Goal: Answer question/provide support

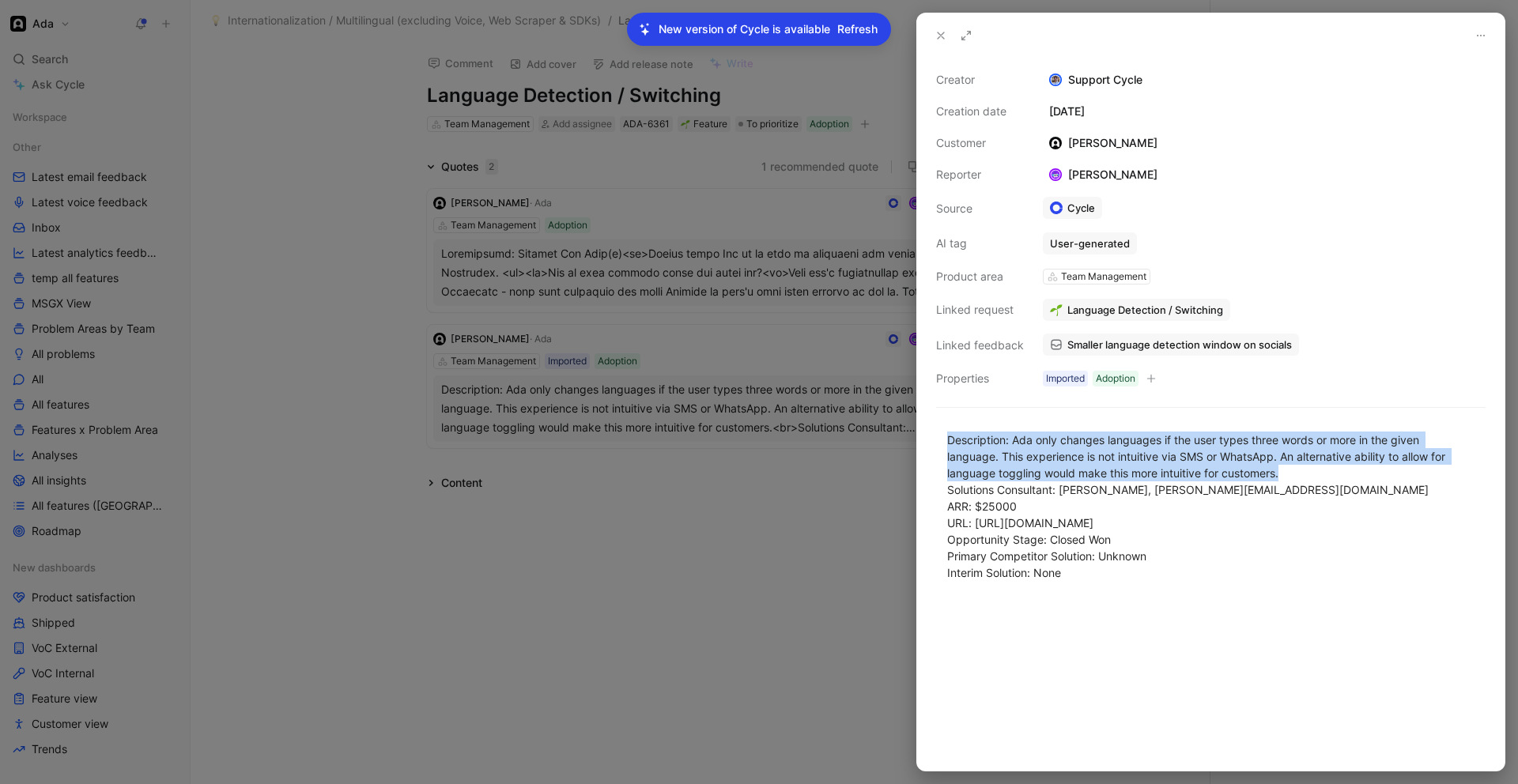
click at [937, 41] on icon at bounding box center [941, 36] width 13 height 13
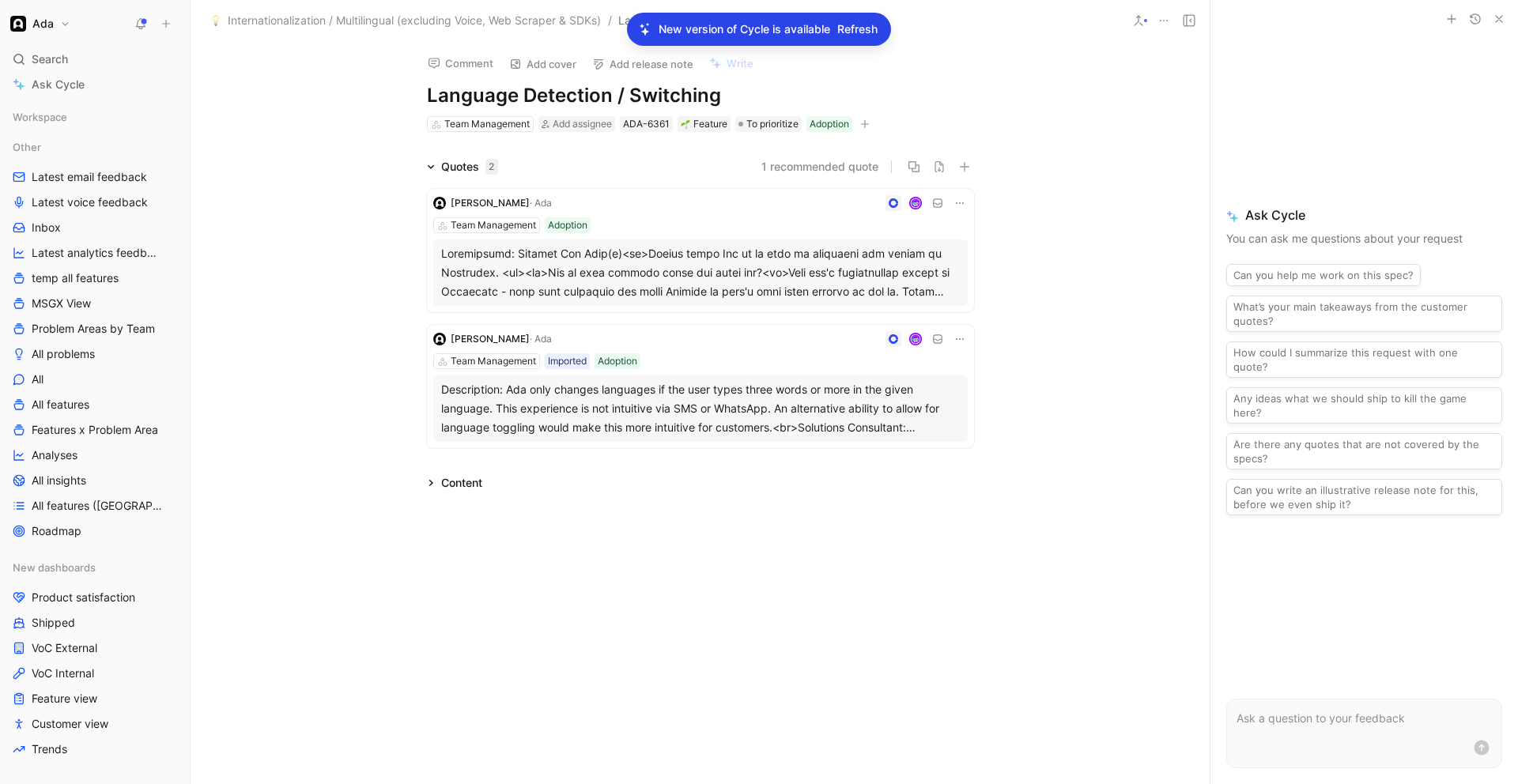
click at [429, 91] on h1 "Language Detection / Switching" at bounding box center [700, 95] width 548 height 25
drag, startPoint x: 345, startPoint y: 93, endPoint x: 179, endPoint y: 35, distance: 175.8
click at [336, 88] on div "Comment Add cover Add release note Write Migrated: Language Detection / Switchi…" at bounding box center [700, 412] width 1019 height 743
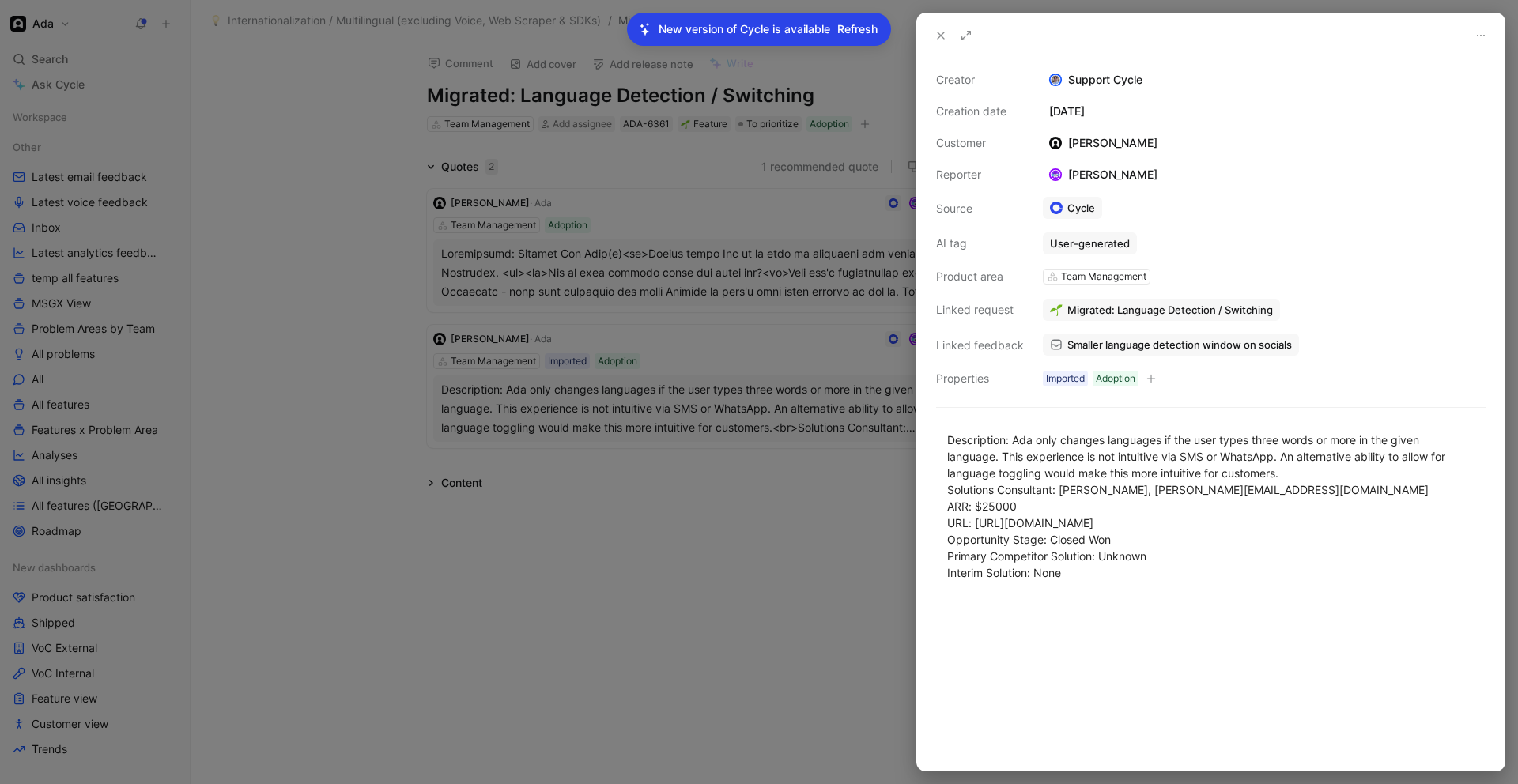
drag, startPoint x: 936, startPoint y: 27, endPoint x: 866, endPoint y: 30, distance: 70.1
click at [932, 27] on button at bounding box center [941, 35] width 22 height 22
drag, startPoint x: 938, startPoint y: 38, endPoint x: 836, endPoint y: 31, distance: 102.2
click at [937, 38] on icon at bounding box center [941, 36] width 13 height 13
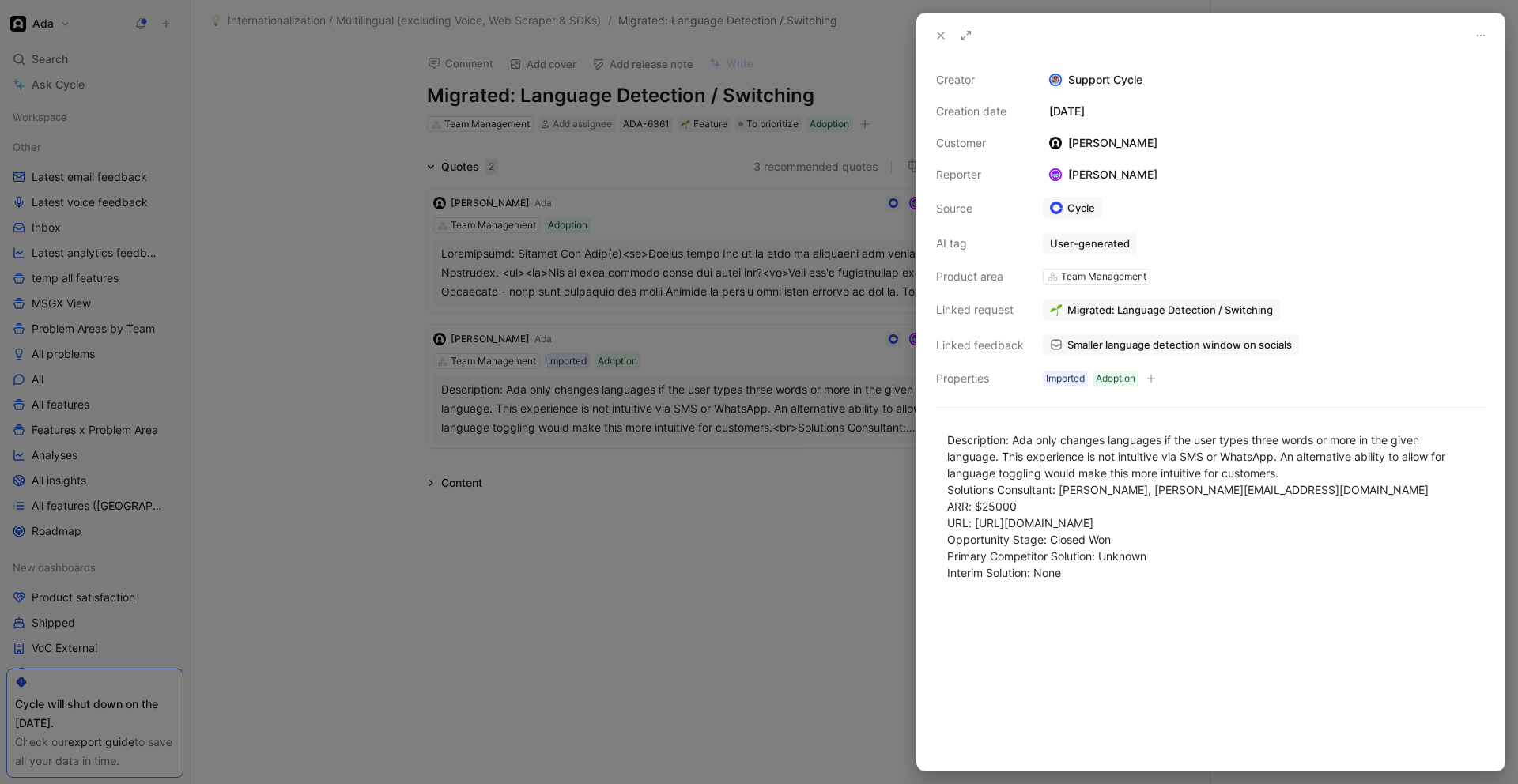
click at [943, 37] on icon at bounding box center [941, 36] width 13 height 13
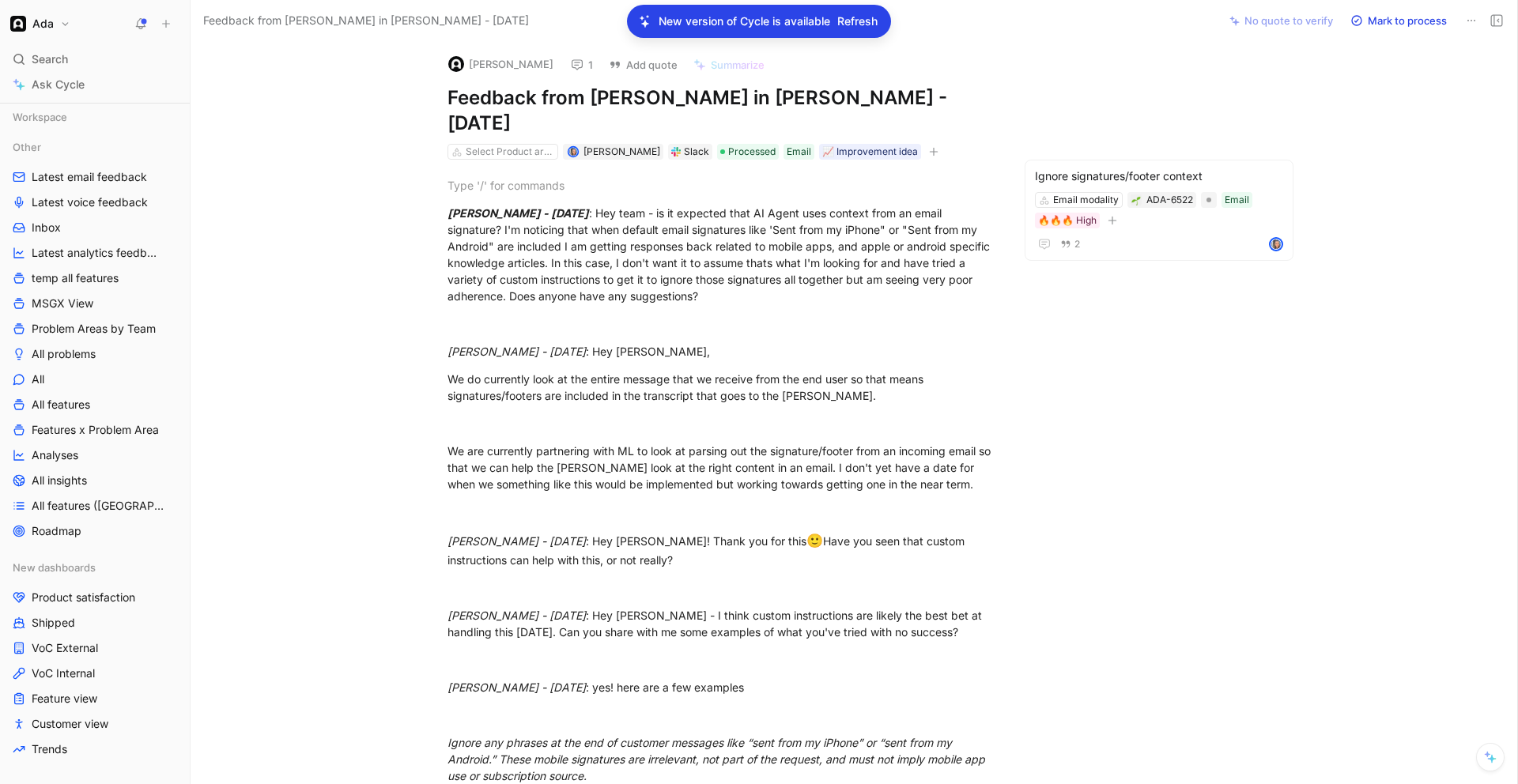
scroll to position [8, 0]
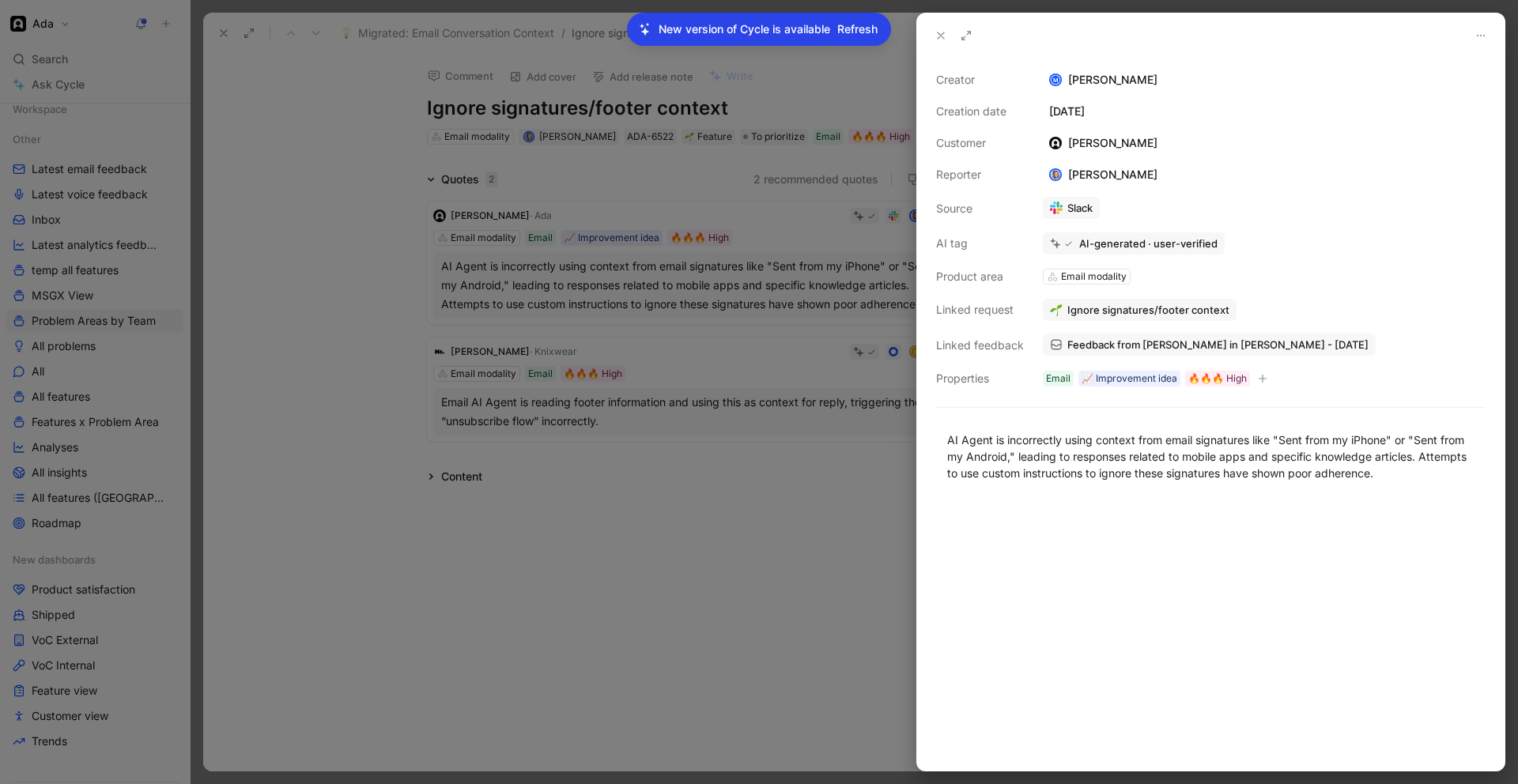
drag, startPoint x: 204, startPoint y: 34, endPoint x: 213, endPoint y: 31, distance: 9.5
click at [206, 33] on div at bounding box center [759, 392] width 1518 height 784
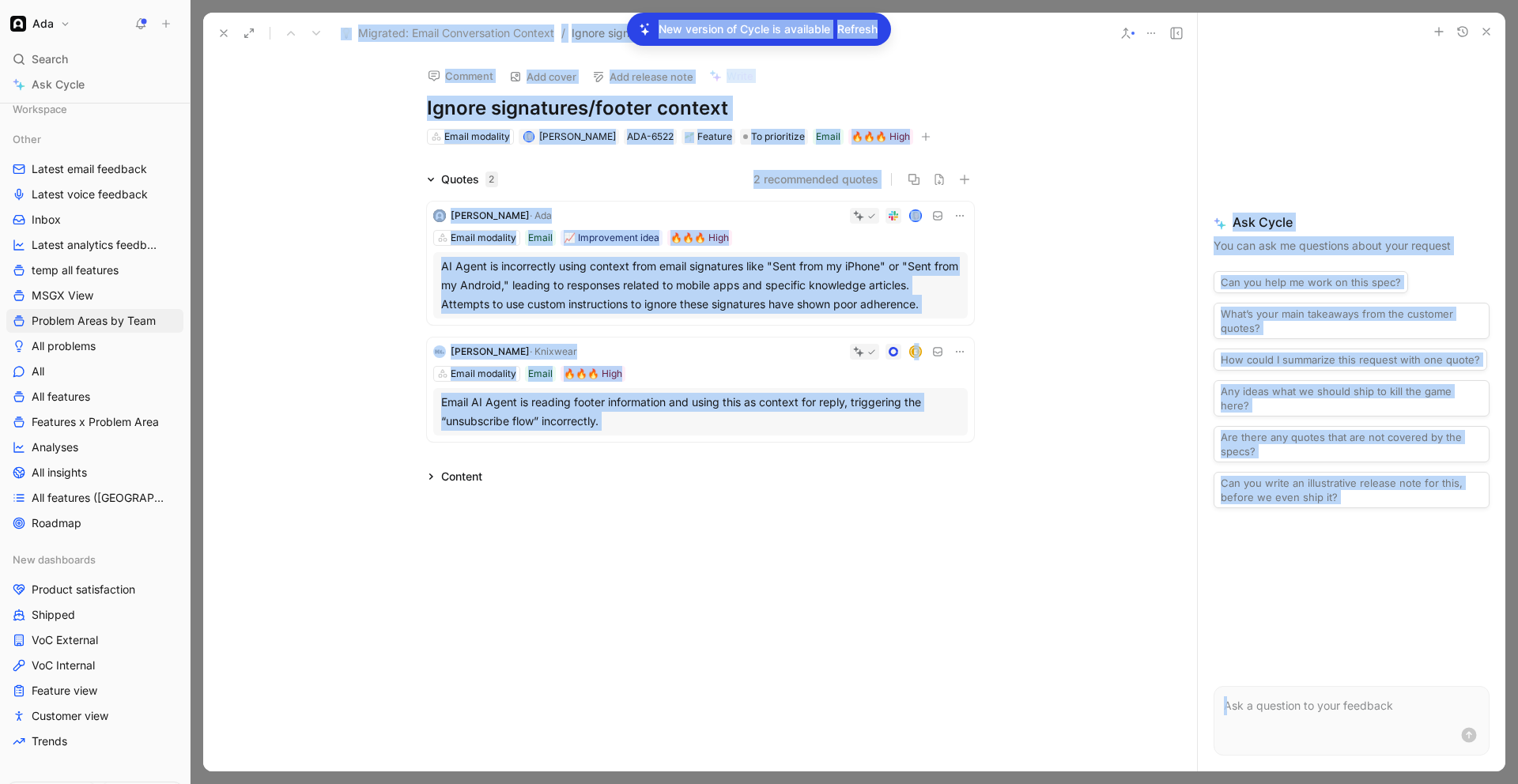
click at [218, 32] on icon at bounding box center [224, 33] width 13 height 13
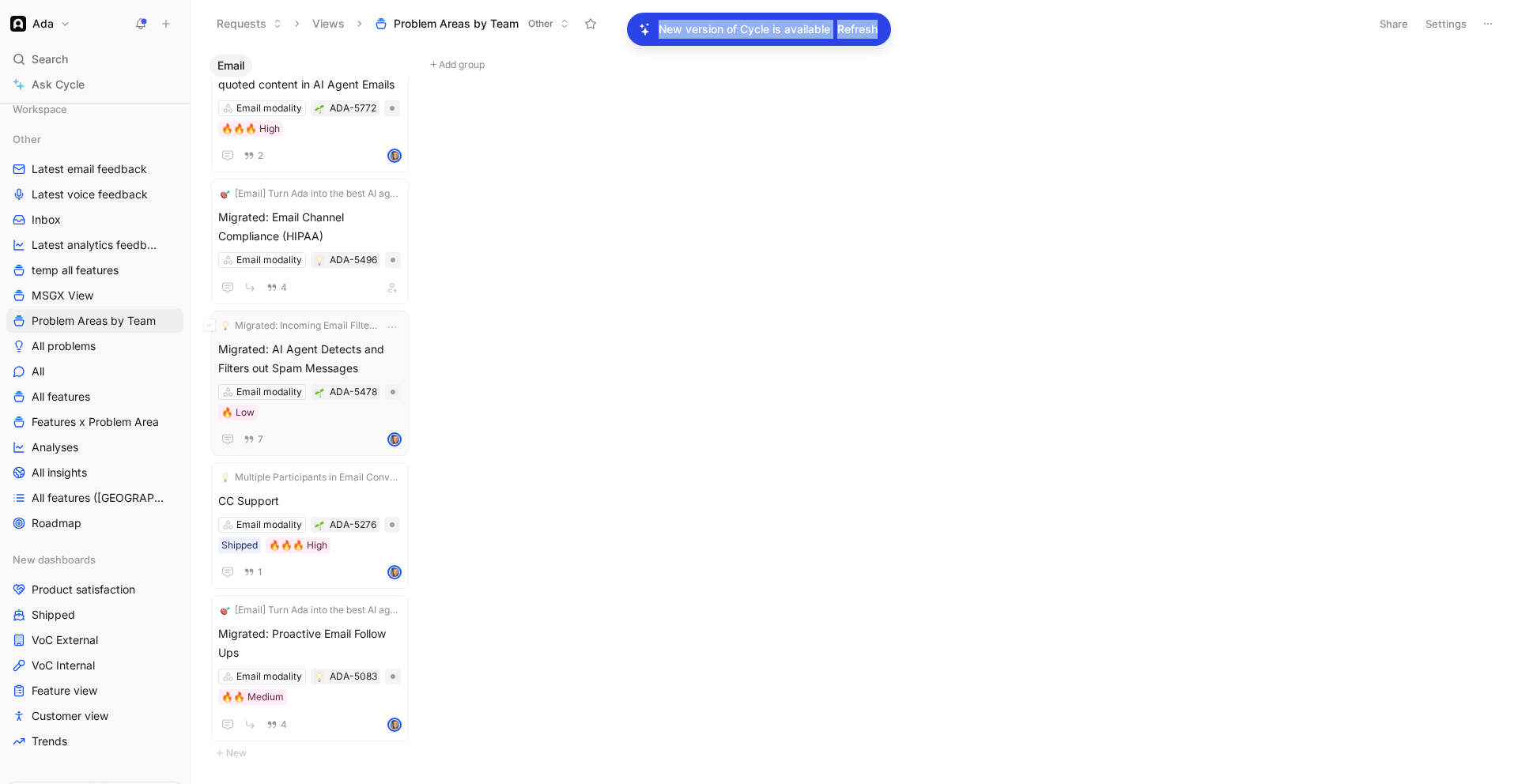
scroll to position [1734, 0]
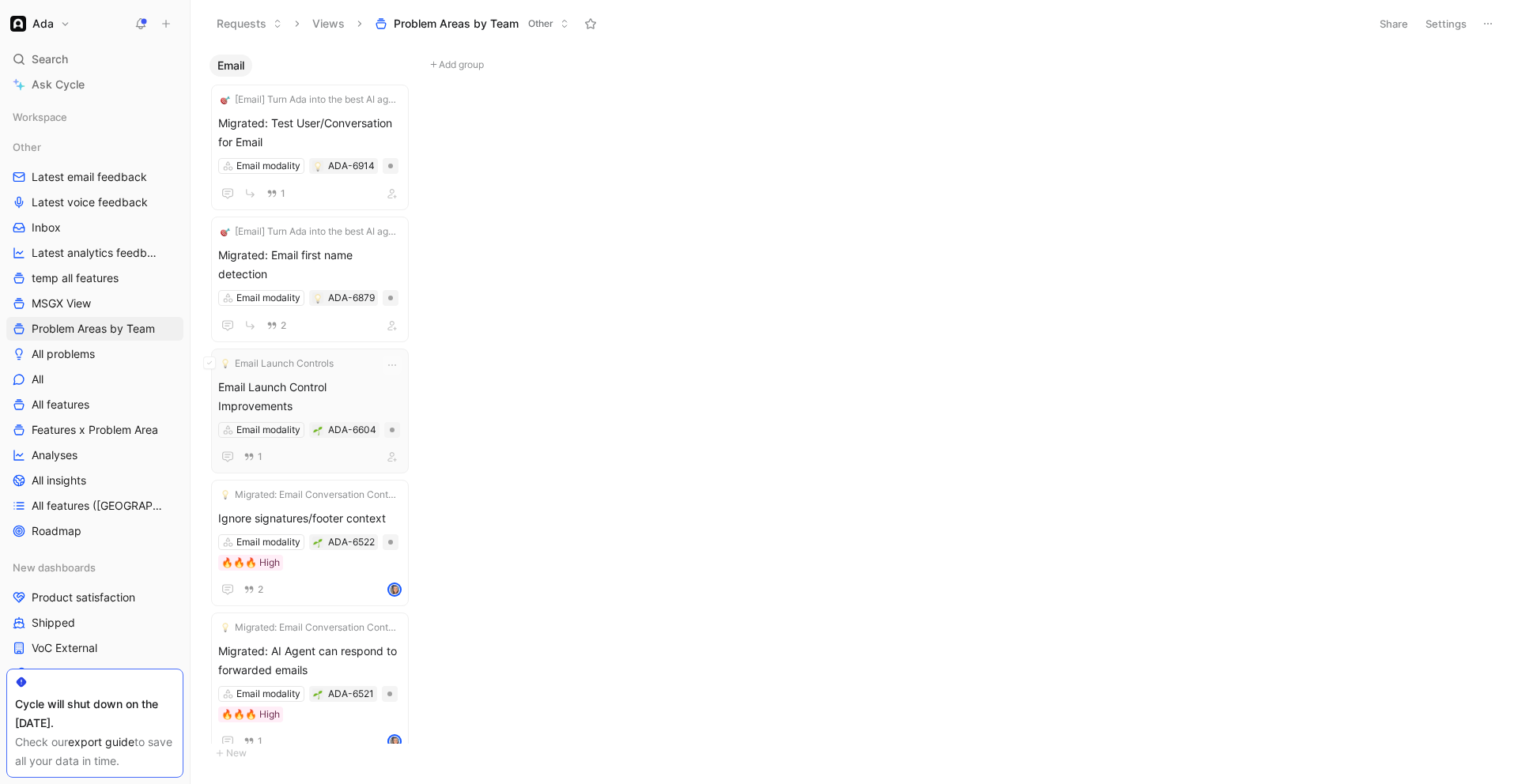
click at [294, 377] on span "Email Launch Control Improvements" at bounding box center [310, 396] width 184 height 38
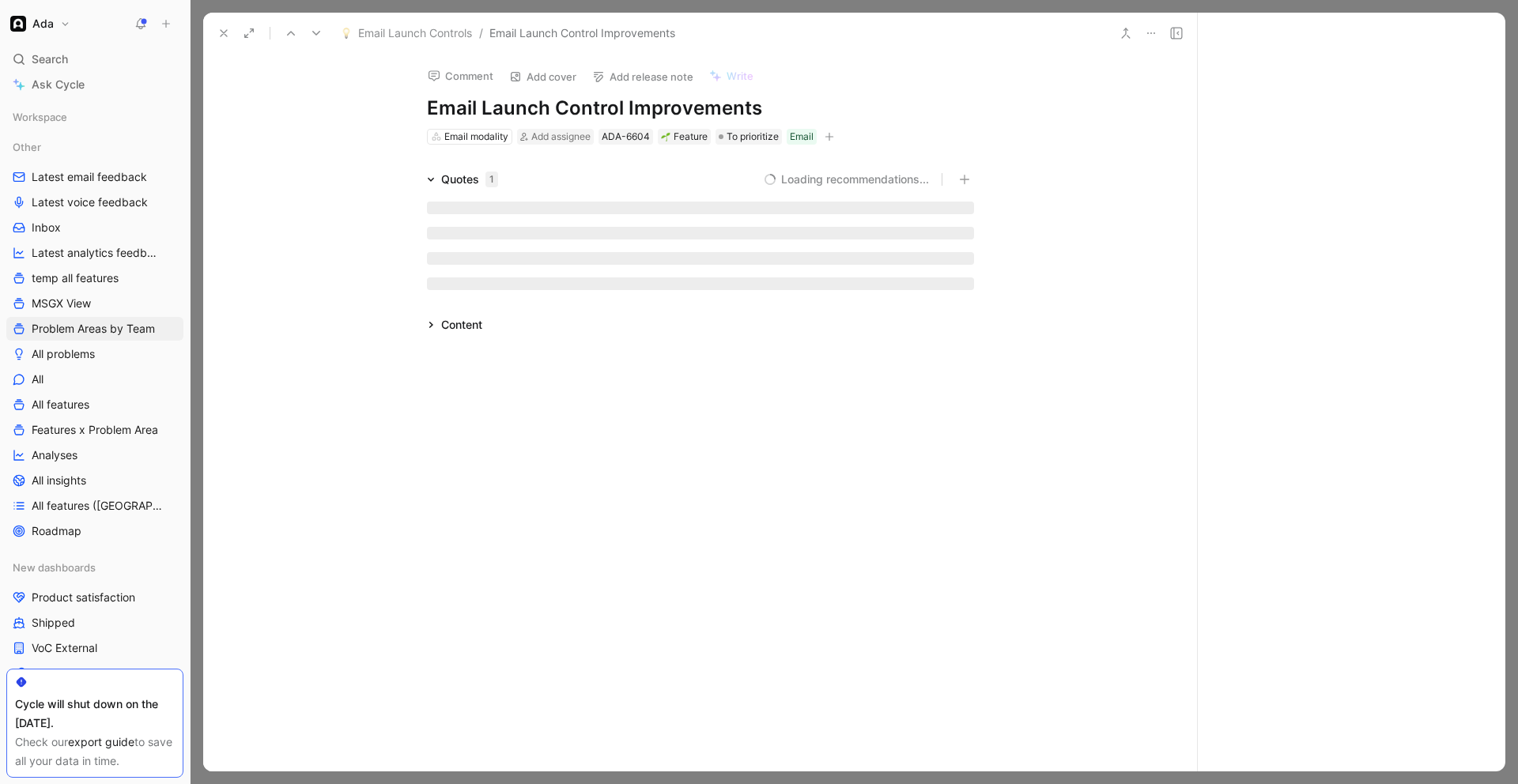
scroll to position [8, 0]
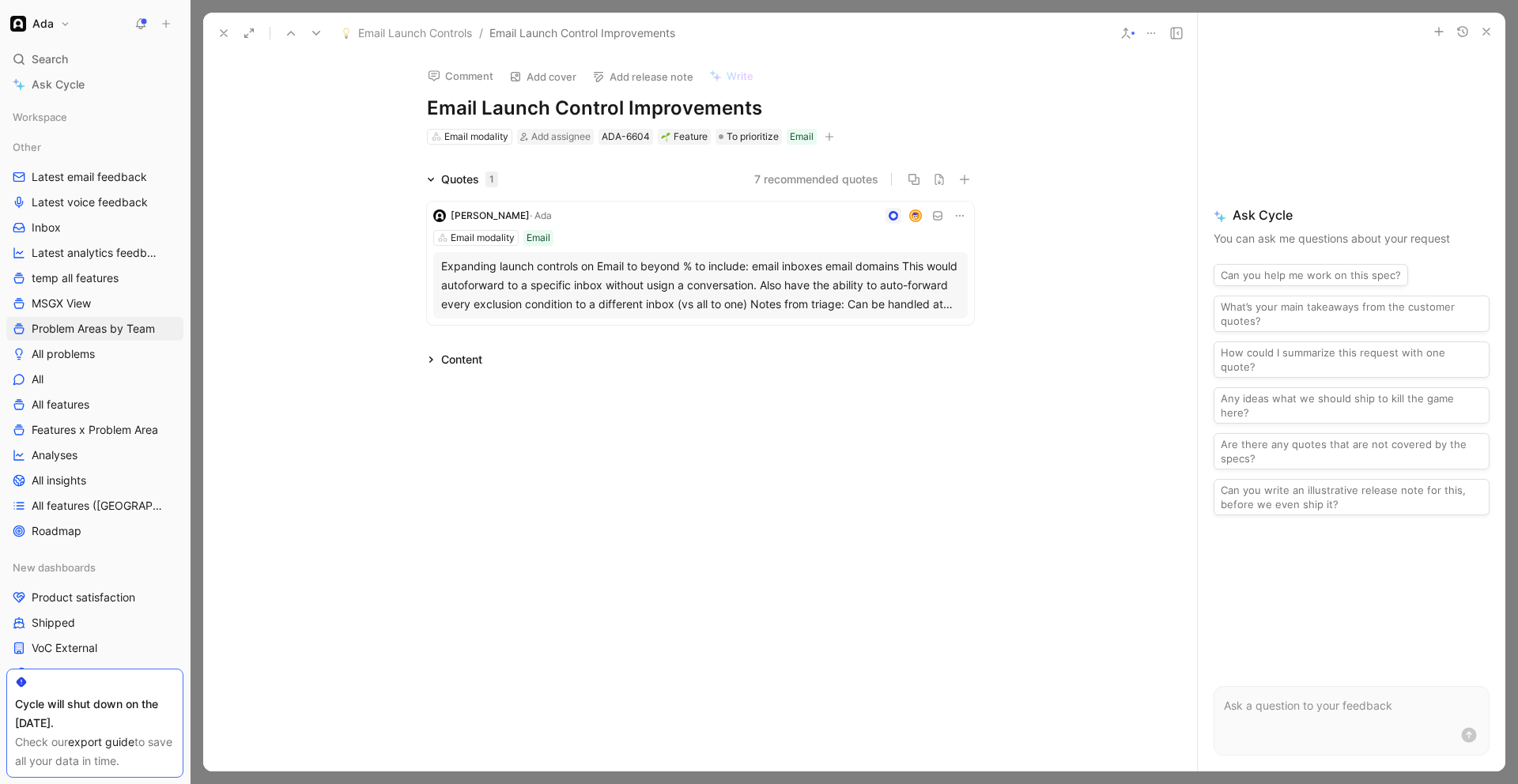
click at [610, 228] on div "Omar Owaini · Ada Email modality Email Expanding launch controls on Email to be…" at bounding box center [700, 263] width 548 height 124
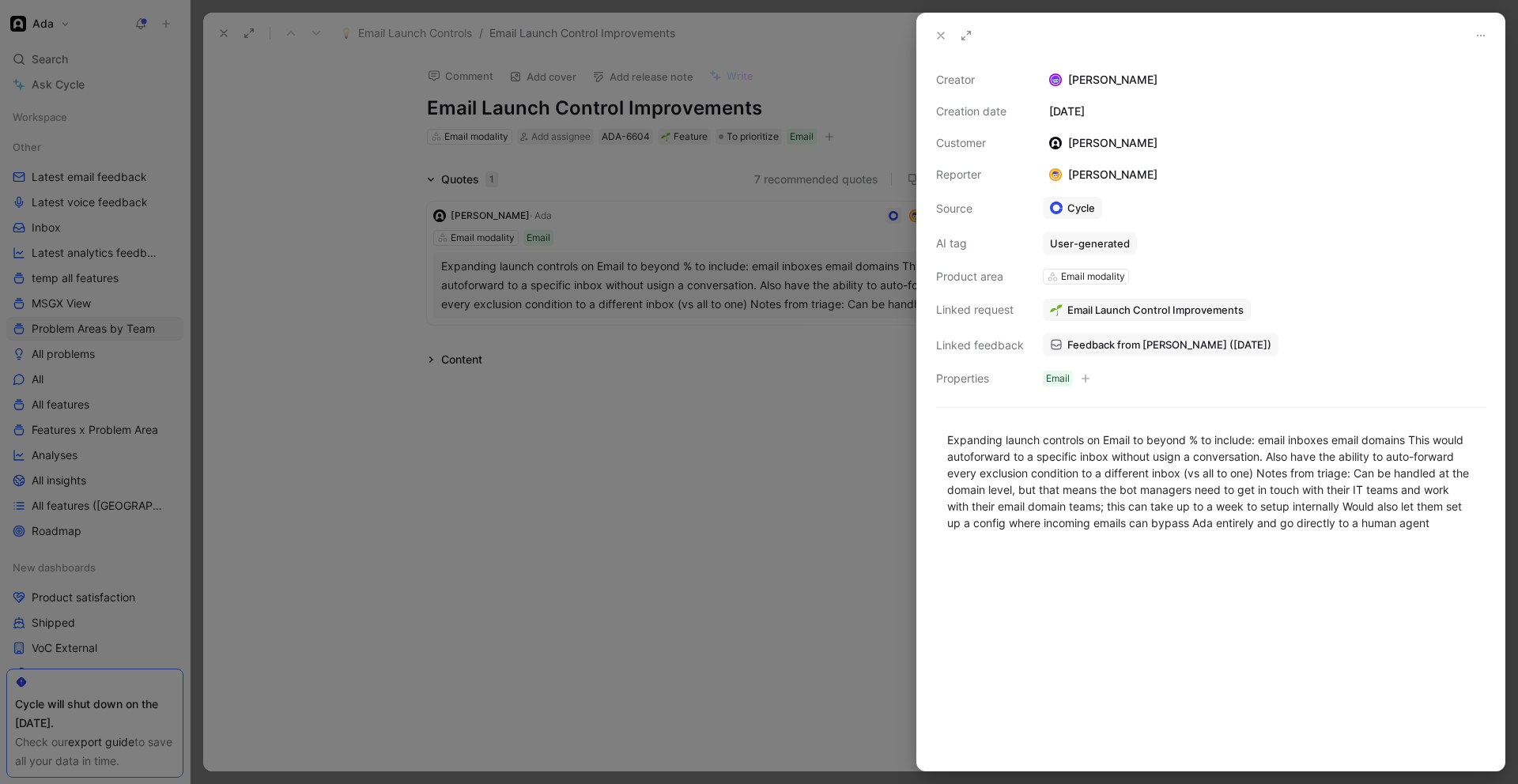
click at [938, 36] on icon at bounding box center [941, 36] width 13 height 13
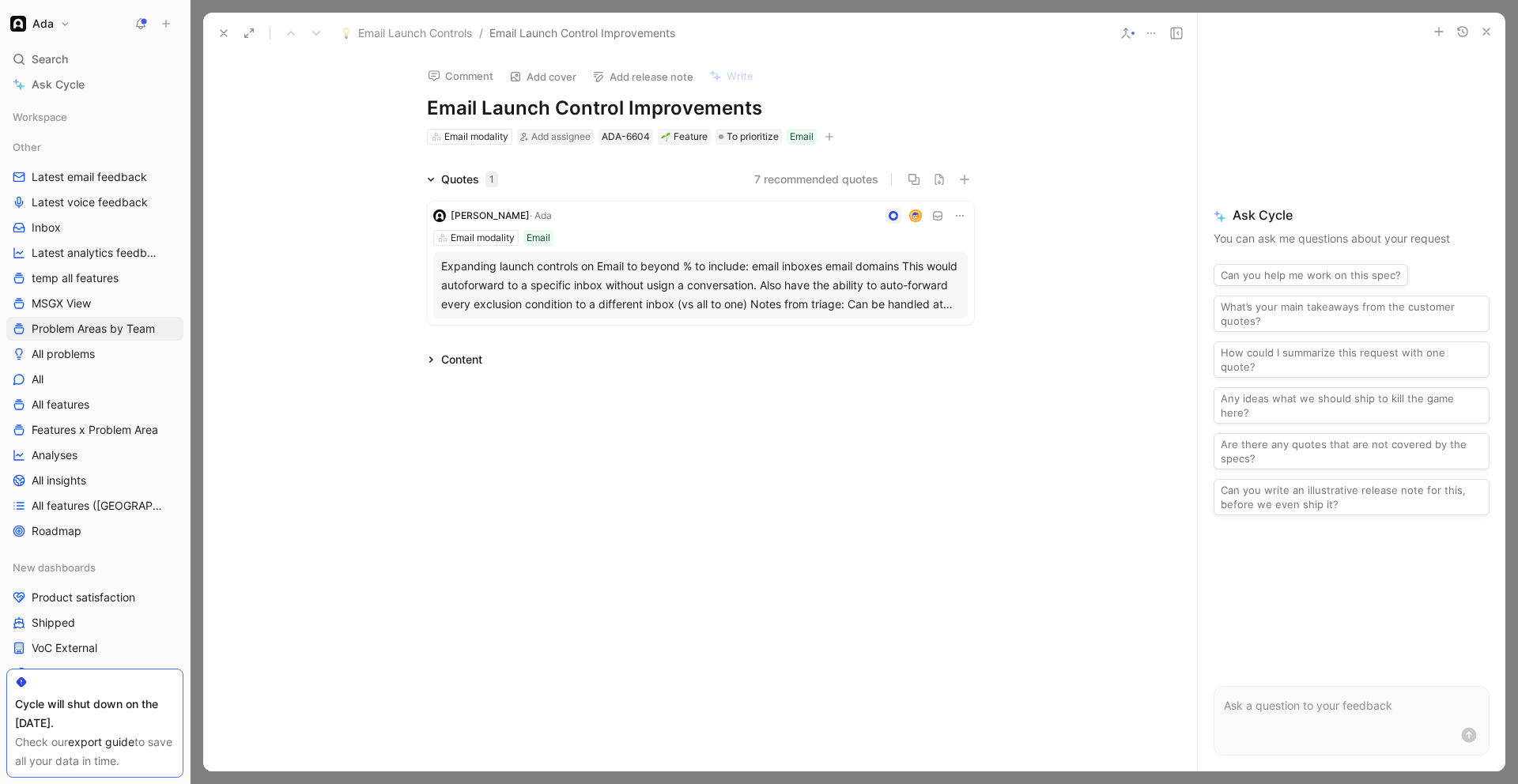
scroll to position [8, 0]
click at [225, 27] on icon at bounding box center [224, 33] width 13 height 13
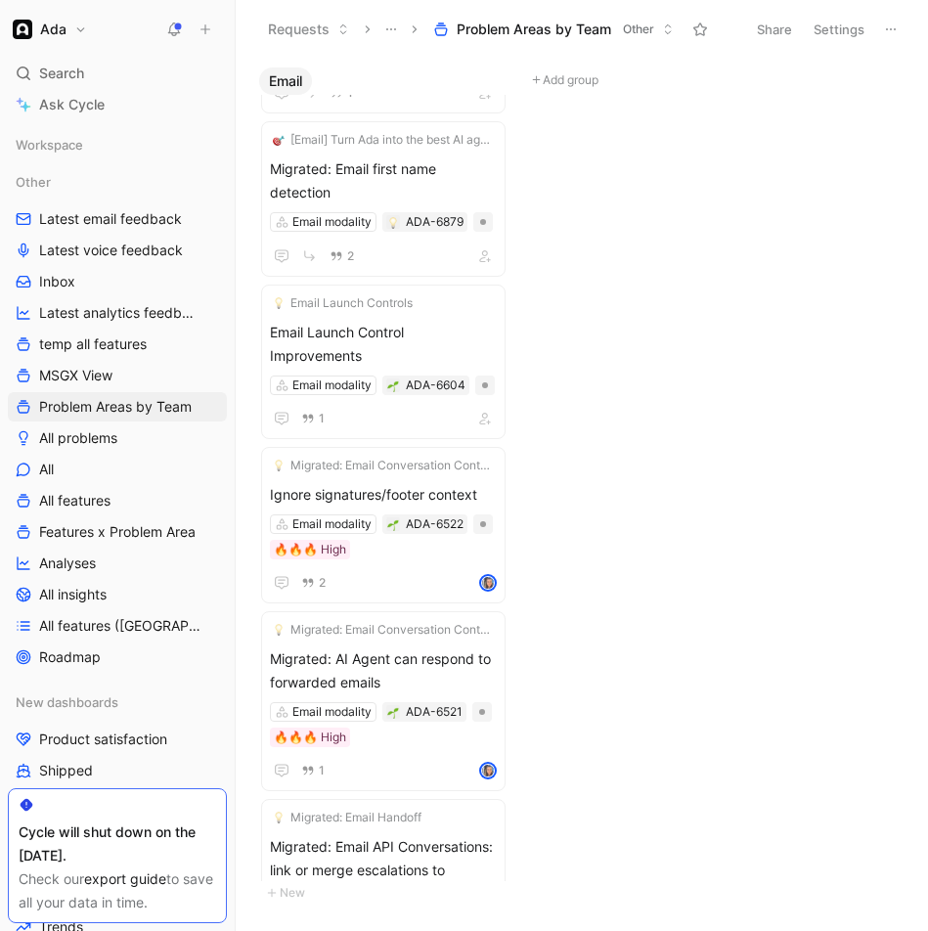
scroll to position [154, 0]
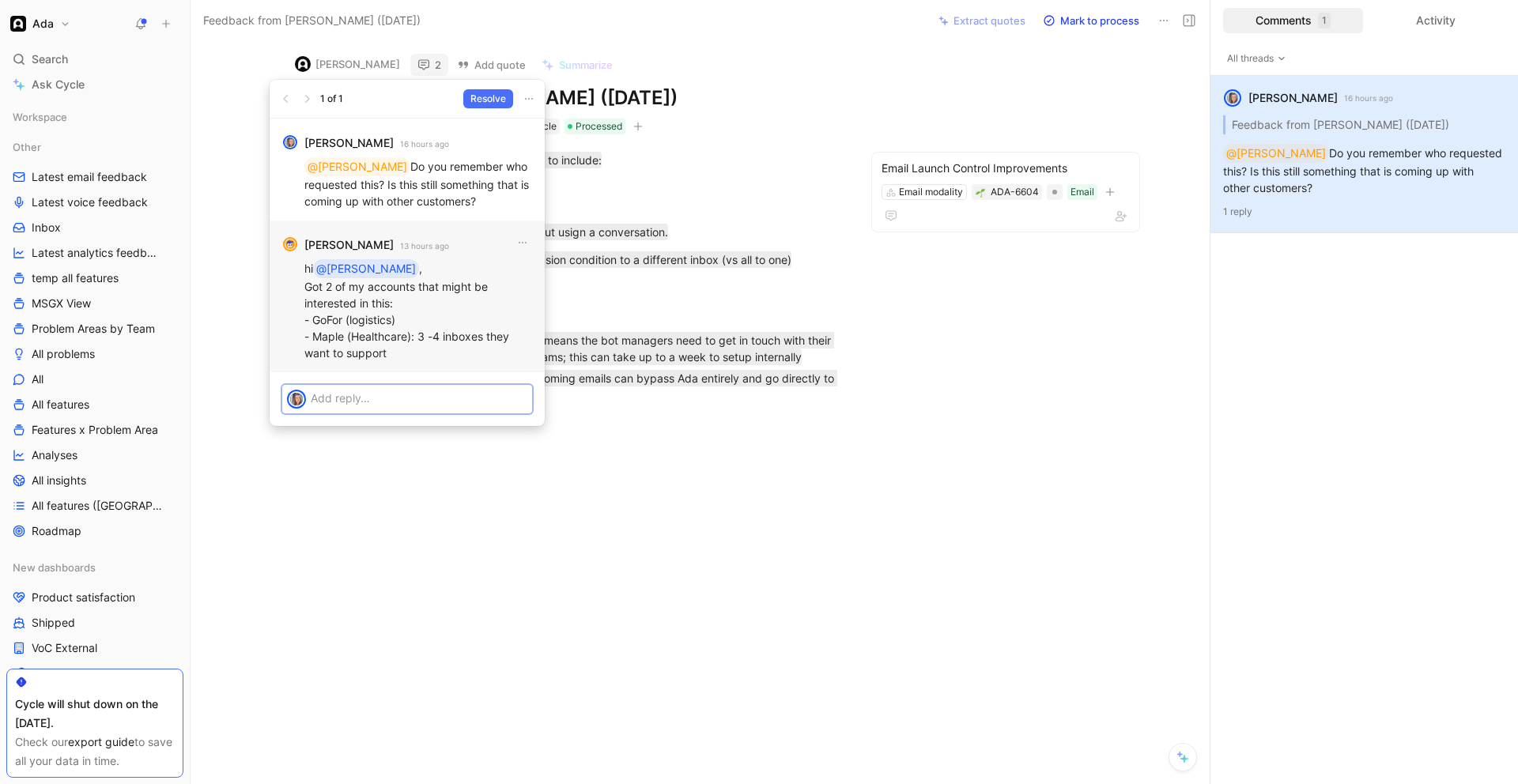
click at [311, 319] on p "hi @[PERSON_NAME] , Got 2 of my accounts that might be interested in this: - Go…" at bounding box center [418, 310] width 228 height 102
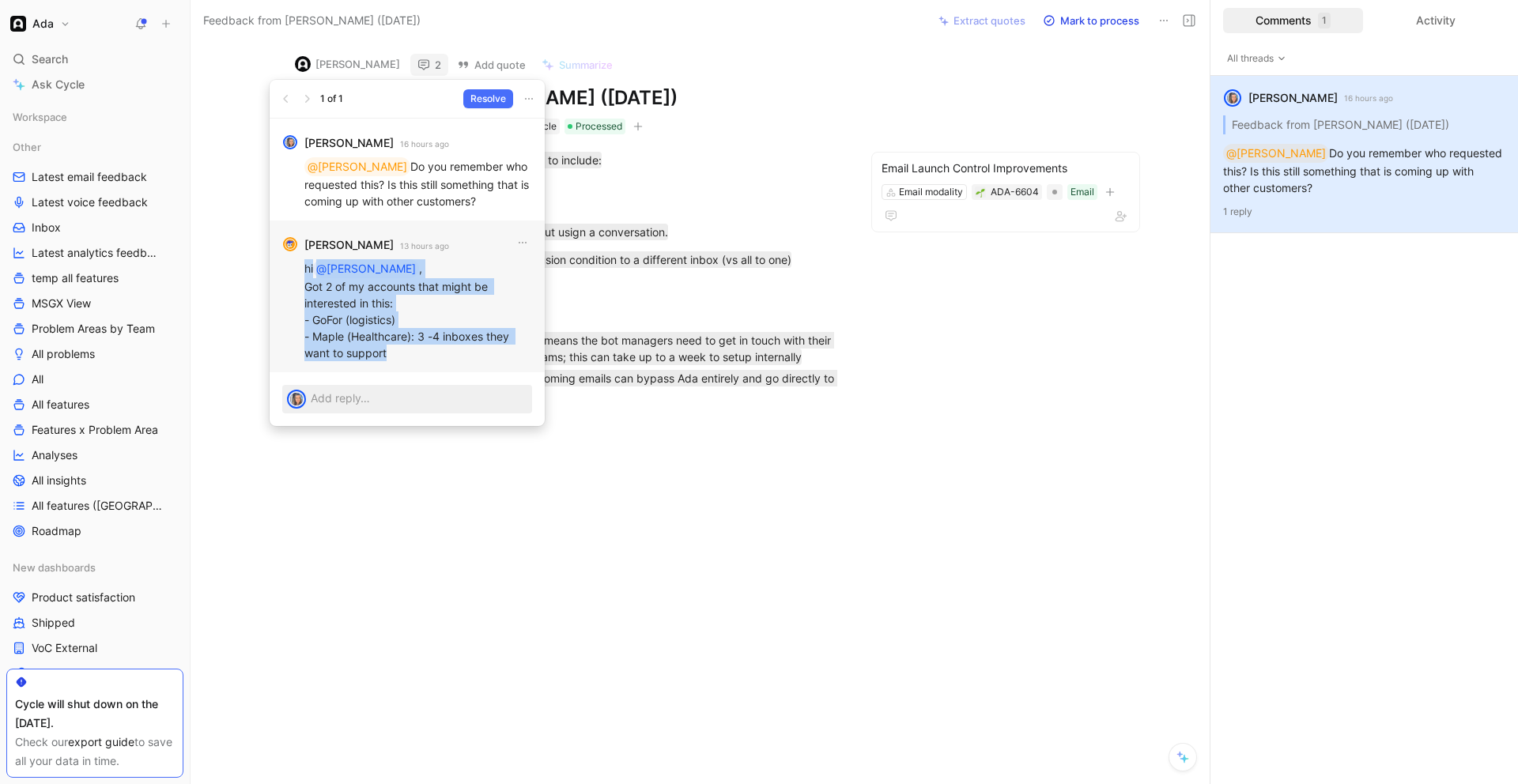
click at [311, 319] on p "hi @[PERSON_NAME] , Got 2 of my accounts that might be interested in this: - Go…" at bounding box center [418, 310] width 228 height 102
click at [357, 347] on p "hi @[PERSON_NAME] , Got 2 of my accounts that might be interested in this: - Go…" at bounding box center [418, 310] width 228 height 102
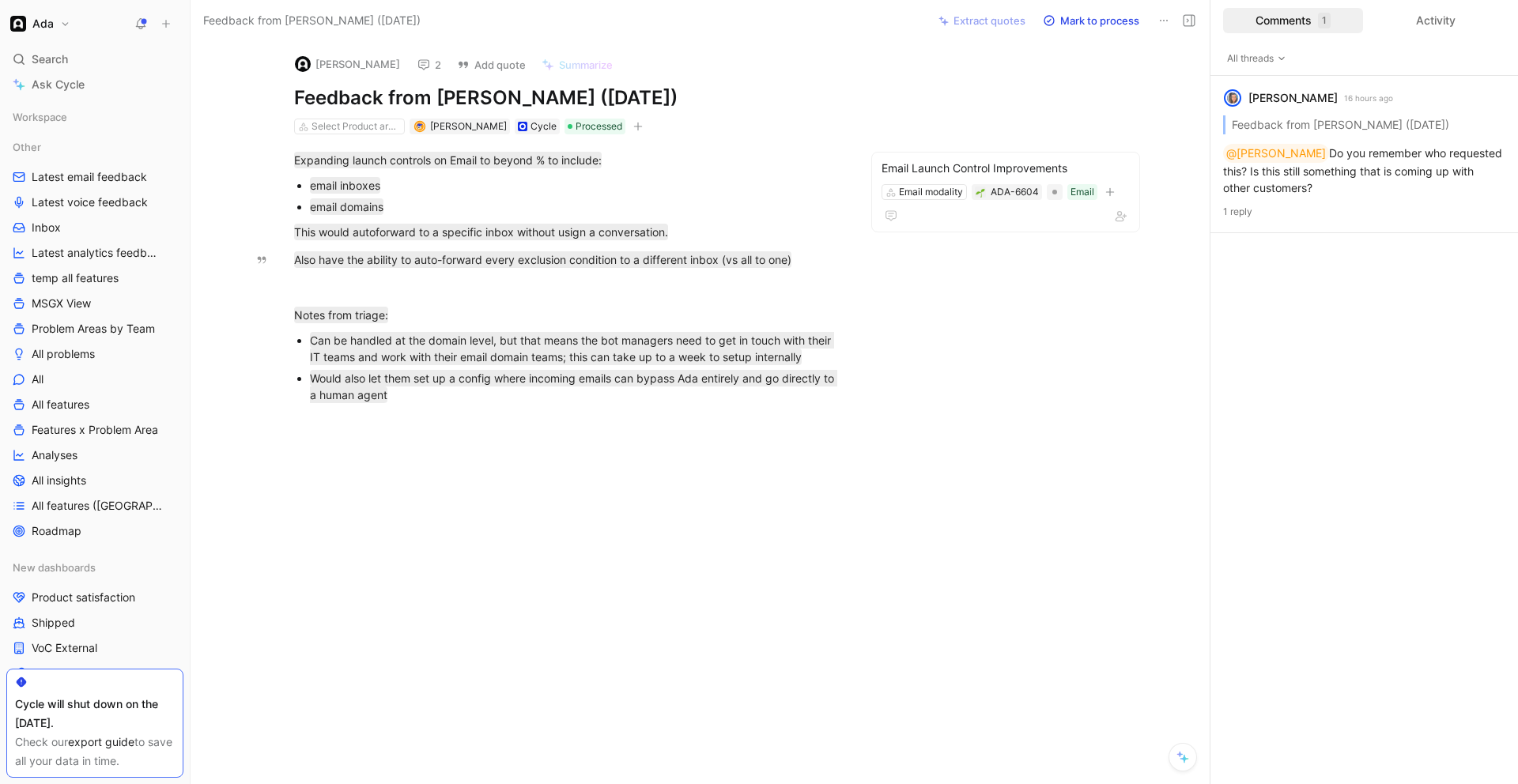
click at [417, 62] on icon at bounding box center [424, 65] width 13 height 13
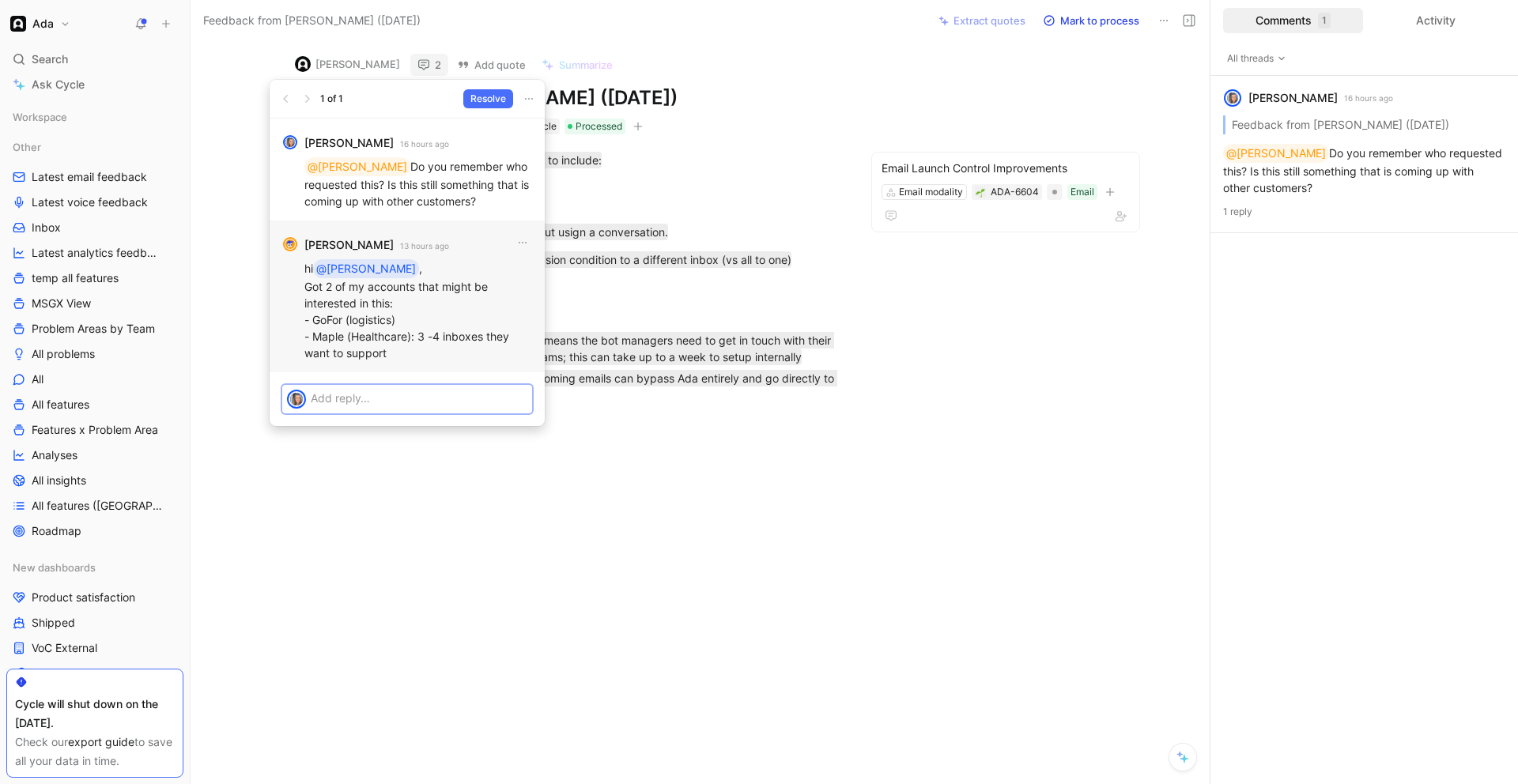
click at [345, 406] on p at bounding box center [419, 398] width 217 height 17
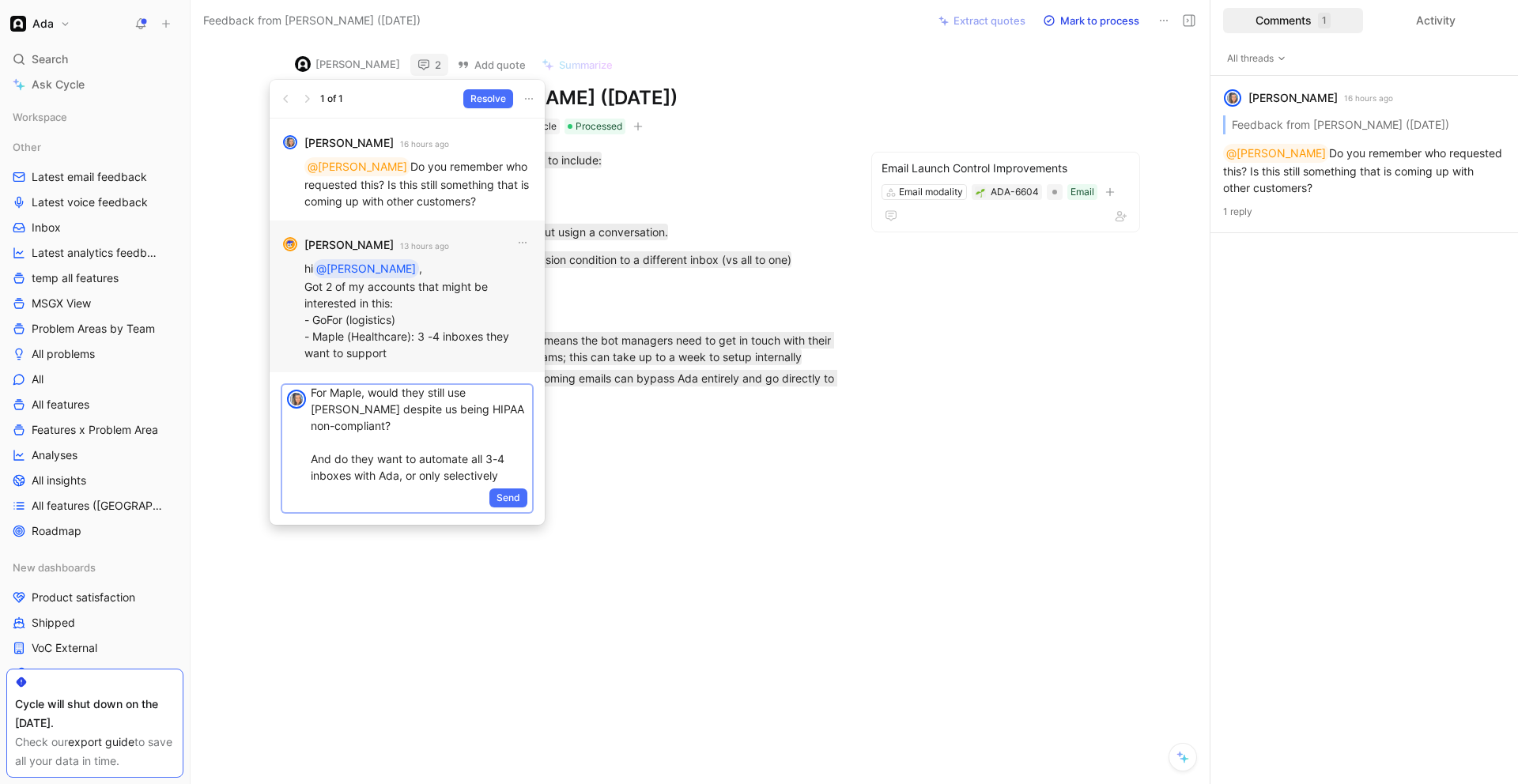
scroll to position [39, 0]
click at [377, 457] on p "Thanks for this [PERSON_NAME]! For Maple, would they still use [PERSON_NAME] de…" at bounding box center [419, 433] width 217 height 166
click at [495, 499] on button "Send" at bounding box center [508, 497] width 38 height 19
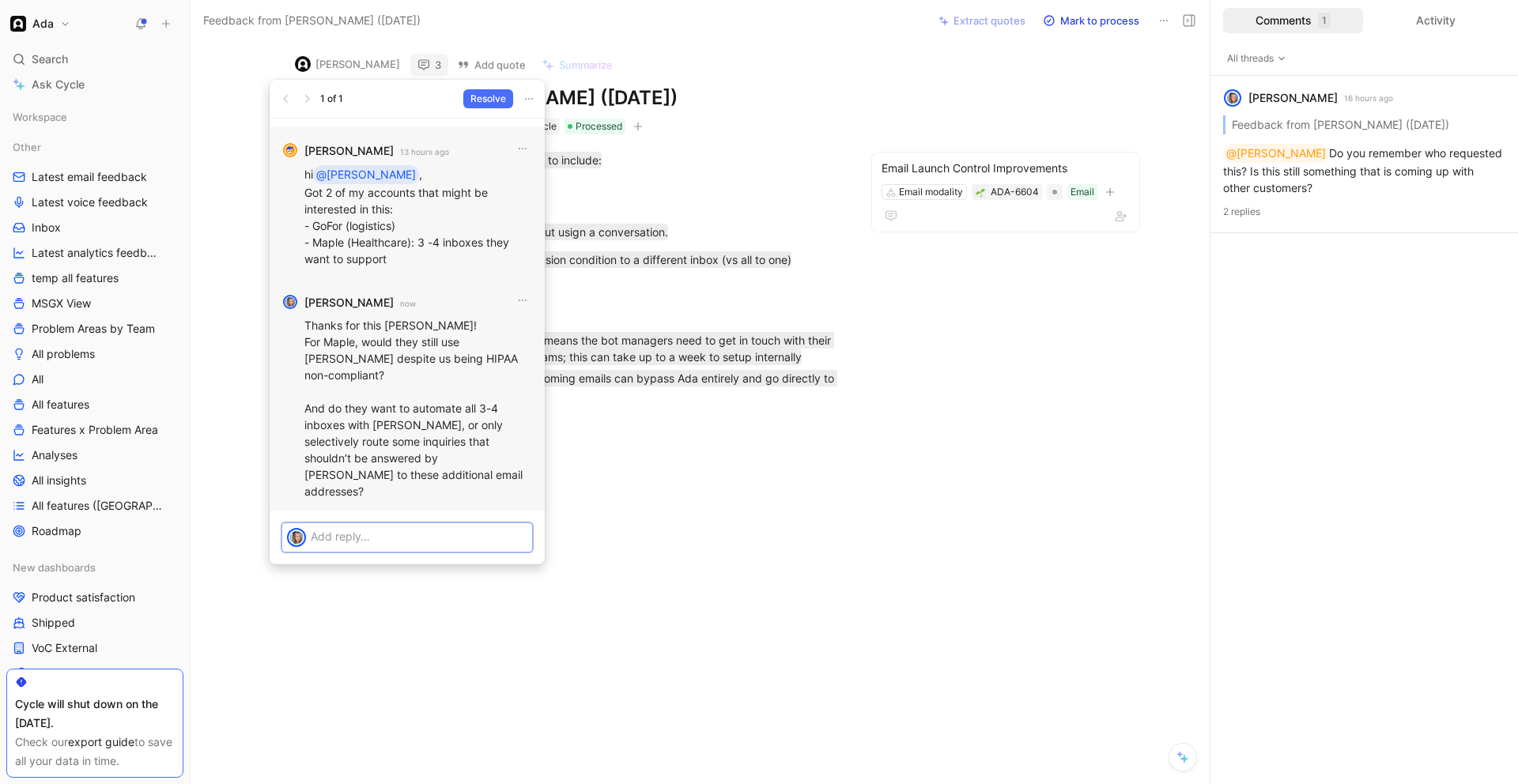
scroll to position [1, 0]
